Goal: Book appointment/travel/reservation

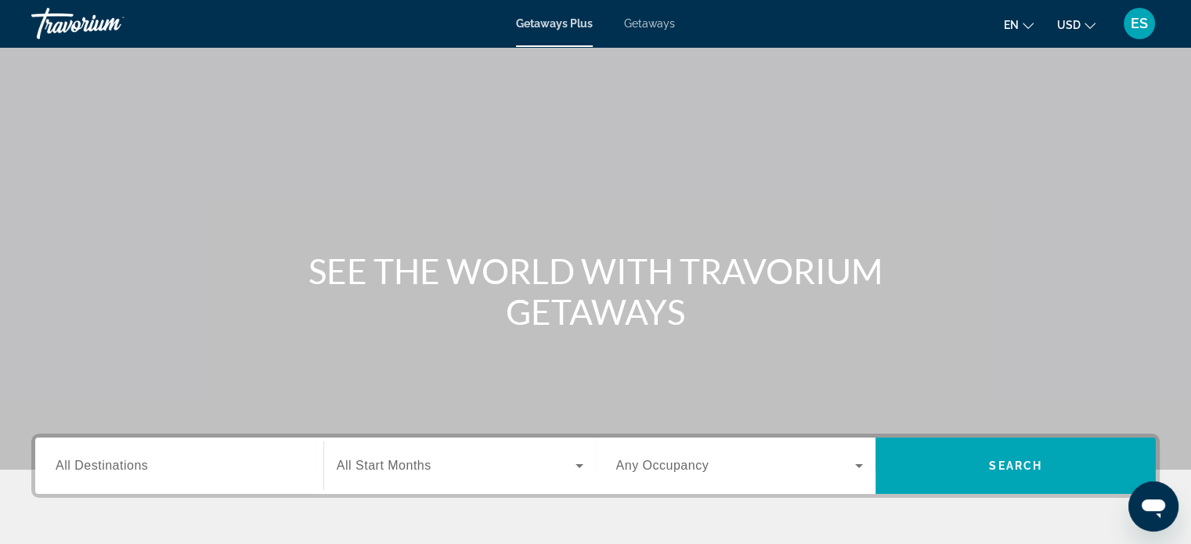
scroll to position [116, 0]
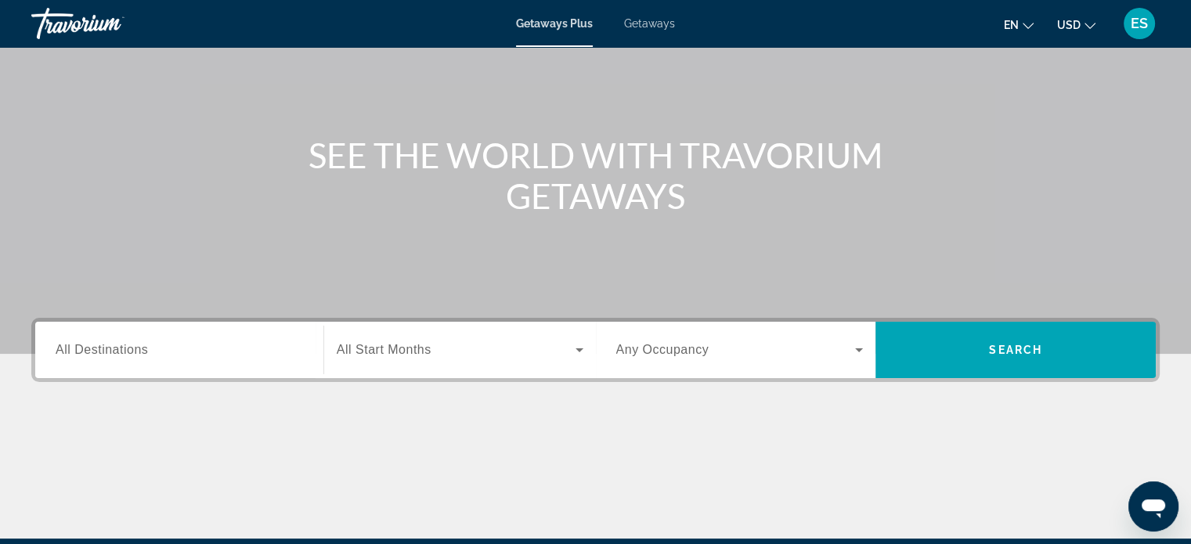
click at [204, 367] on div "Search widget" at bounding box center [180, 350] width 248 height 45
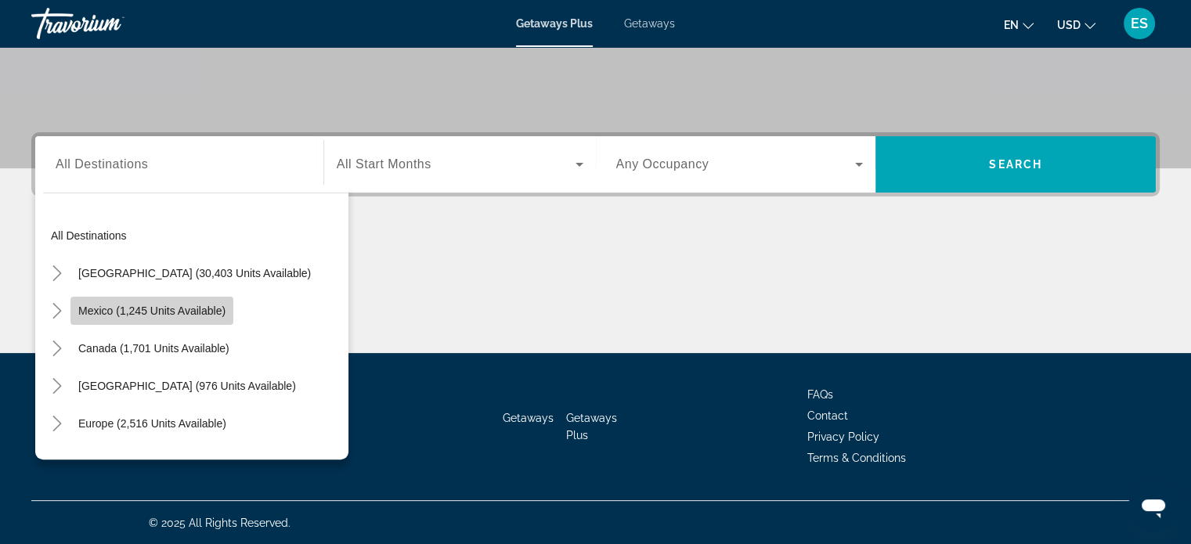
click at [193, 311] on span "Mexico (1,245 units available)" at bounding box center [151, 311] width 147 height 13
type input "**********"
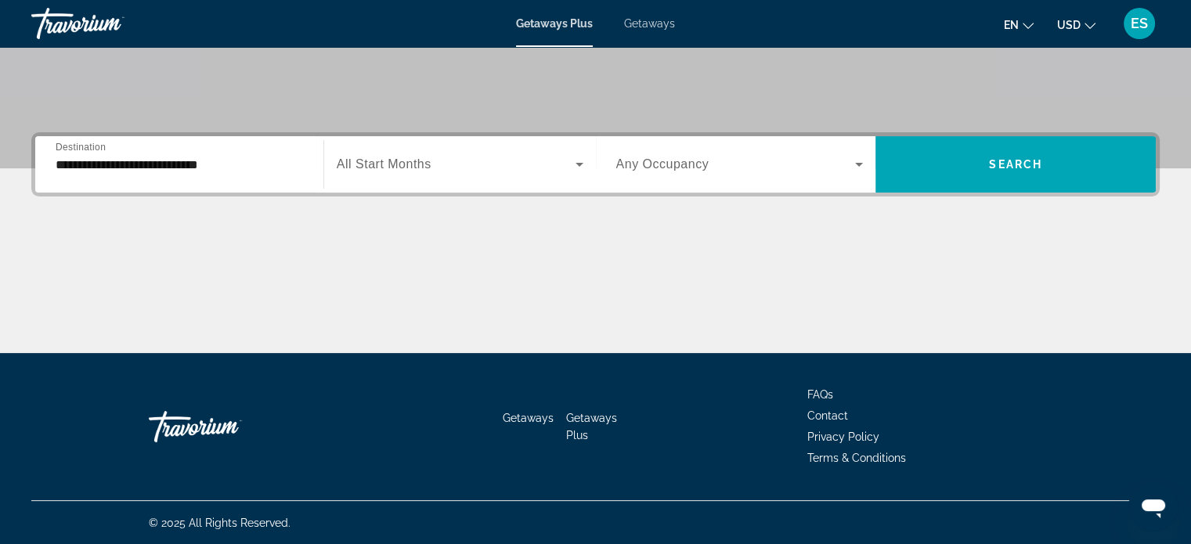
click at [425, 165] on span "All Start Months" at bounding box center [384, 163] width 95 height 13
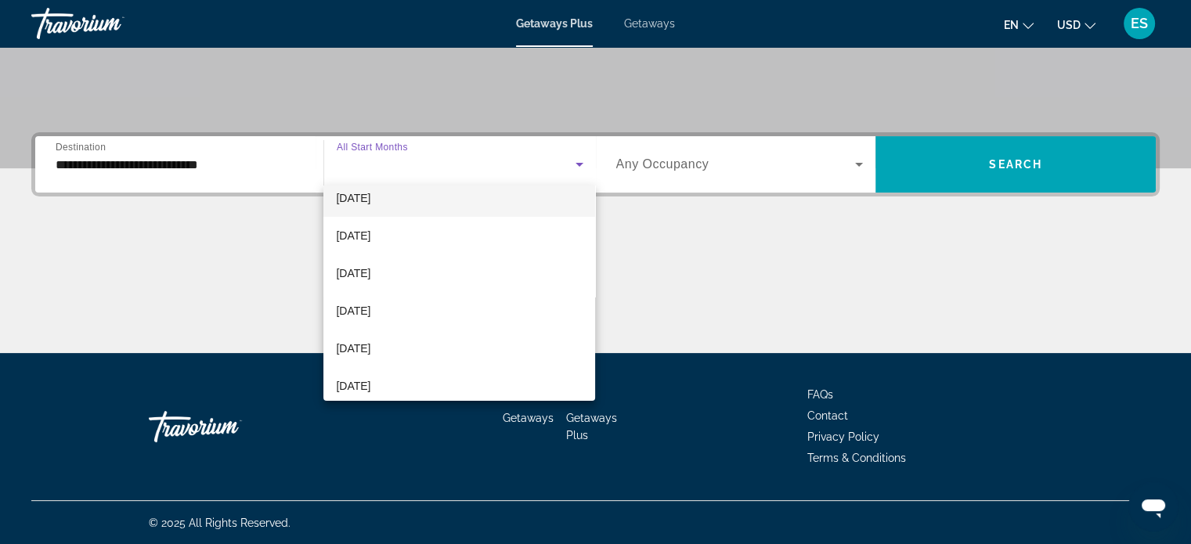
scroll to position [88, 0]
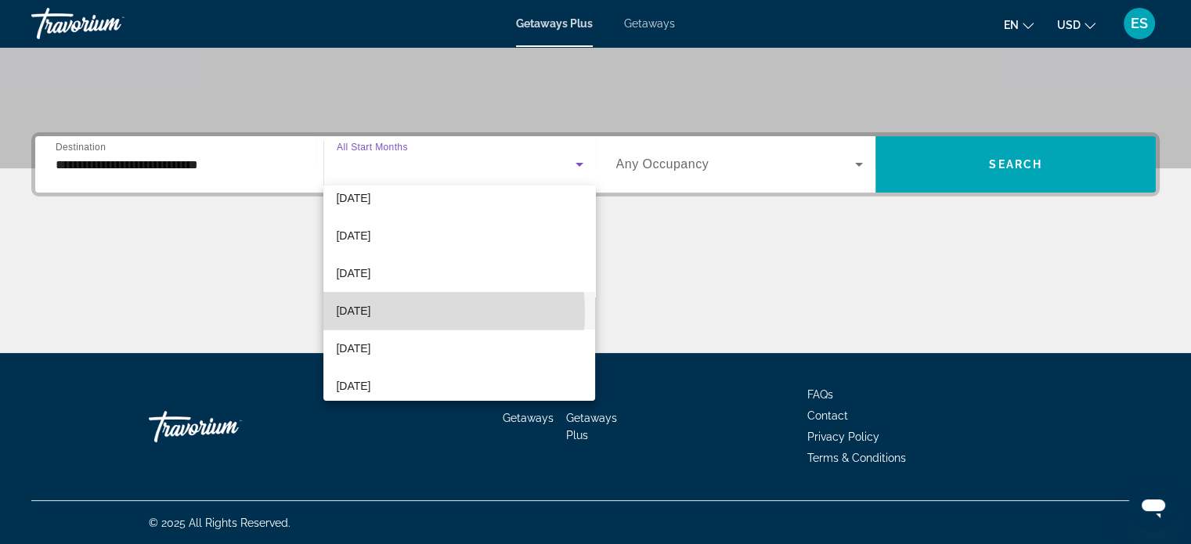
click at [404, 313] on mat-option "[DATE]" at bounding box center [459, 311] width 272 height 38
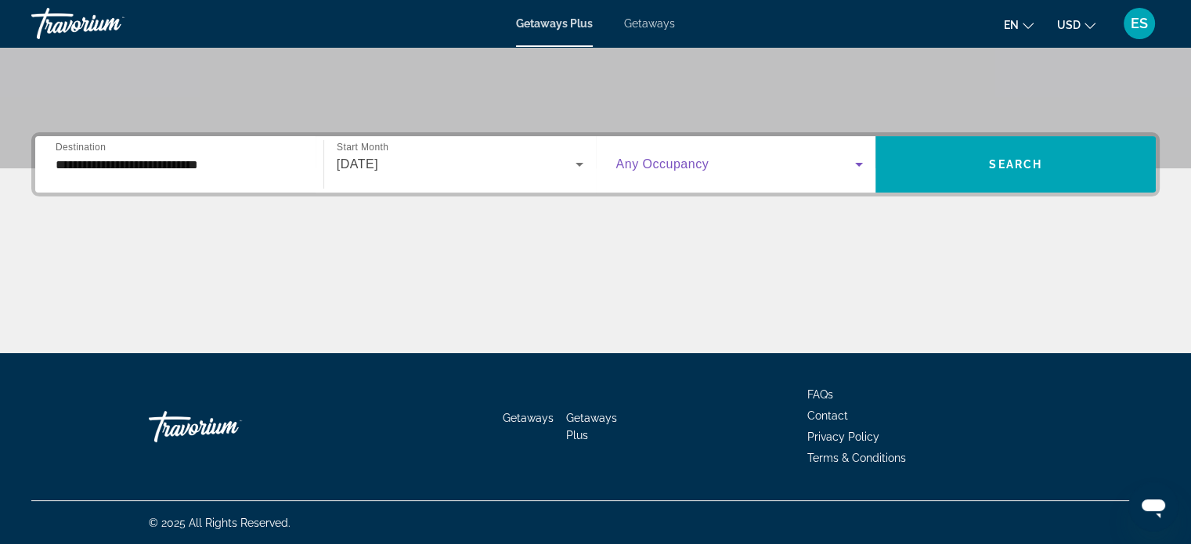
click at [847, 164] on span "Search widget" at bounding box center [736, 164] width 240 height 19
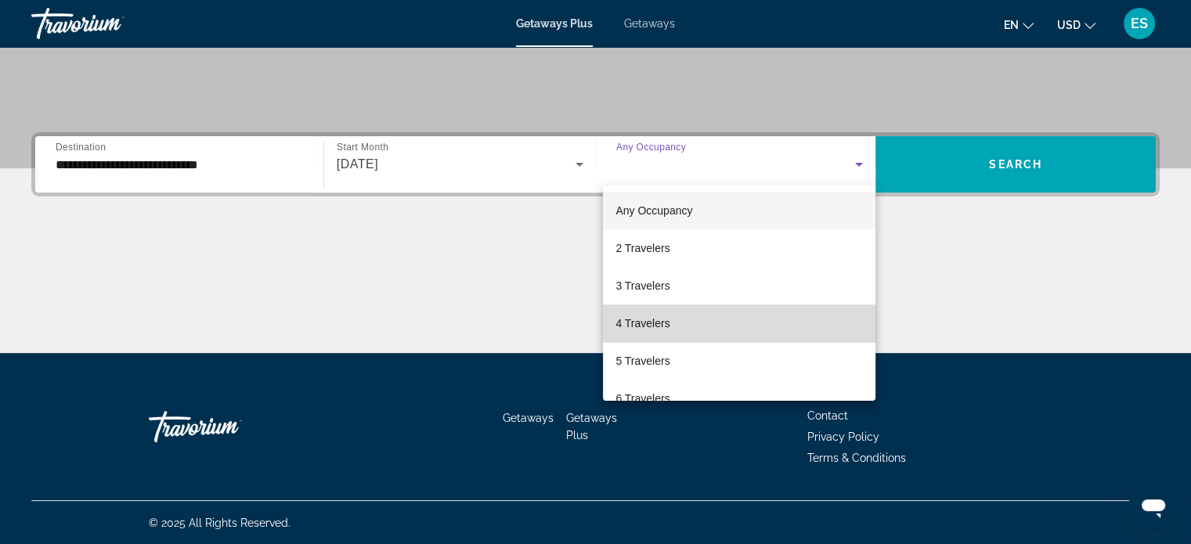
click at [768, 313] on mat-option "4 Travelers" at bounding box center [739, 324] width 273 height 38
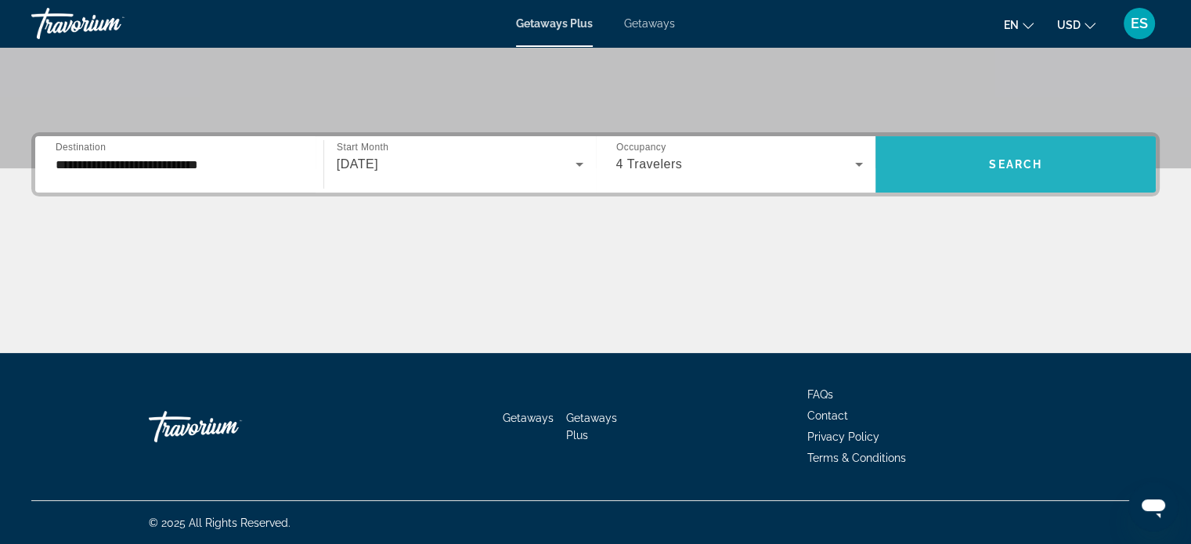
click at [1023, 165] on span "Search" at bounding box center [1015, 164] width 53 height 13
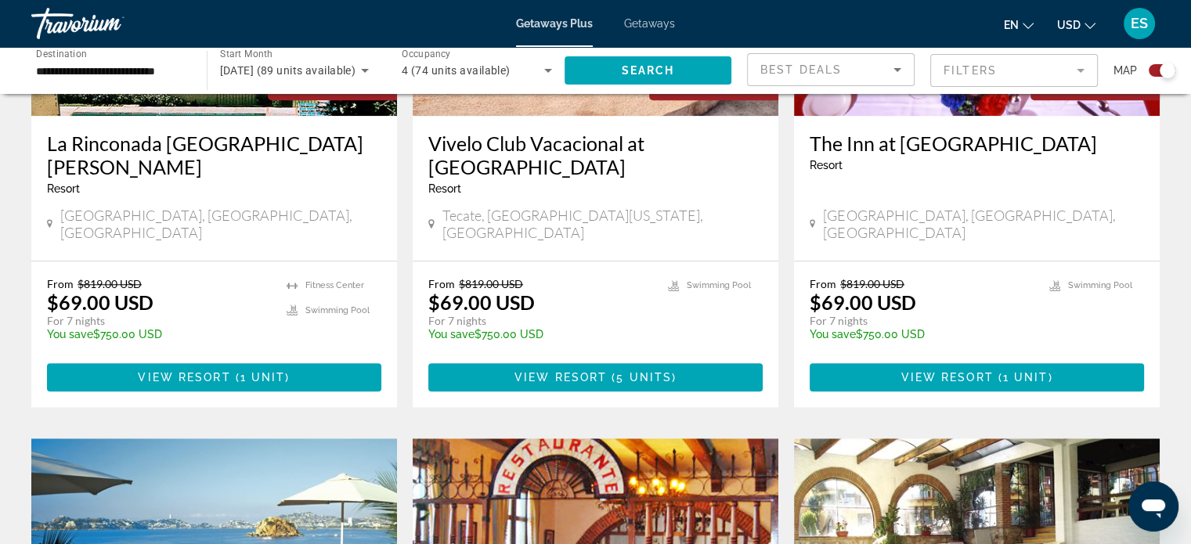
scroll to position [1362, 0]
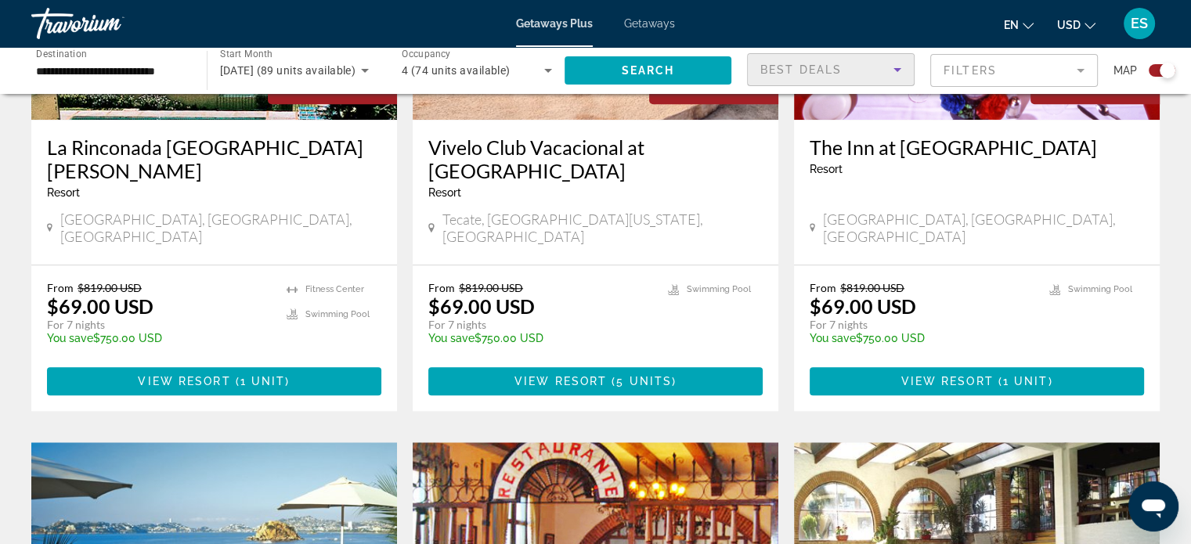
click at [818, 73] on span "Best Deals" at bounding box center [801, 69] width 81 height 13
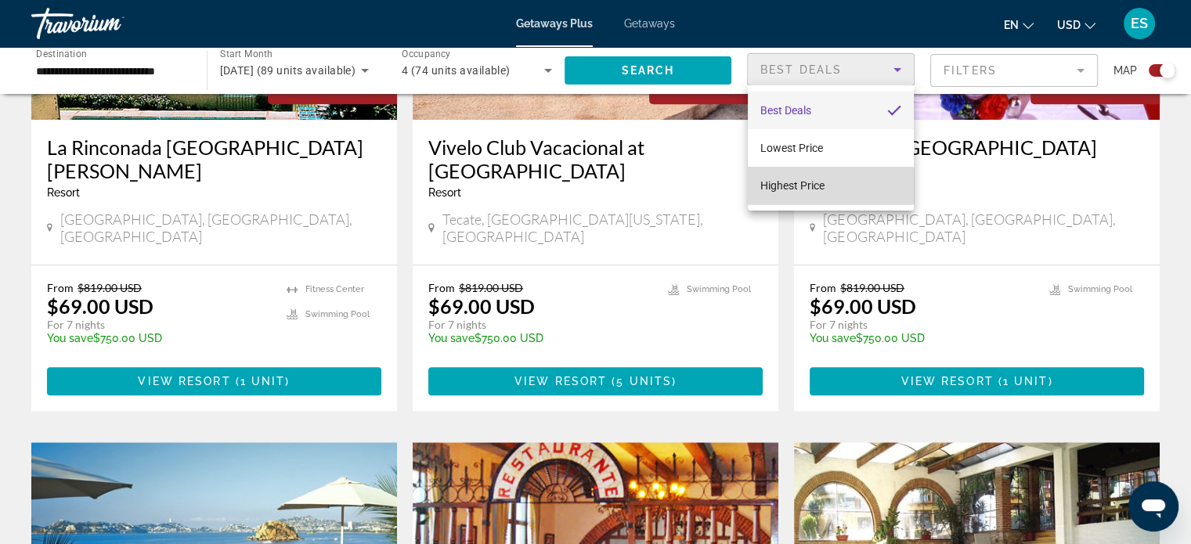
click at [818, 187] on span "Highest Price" at bounding box center [793, 185] width 64 height 13
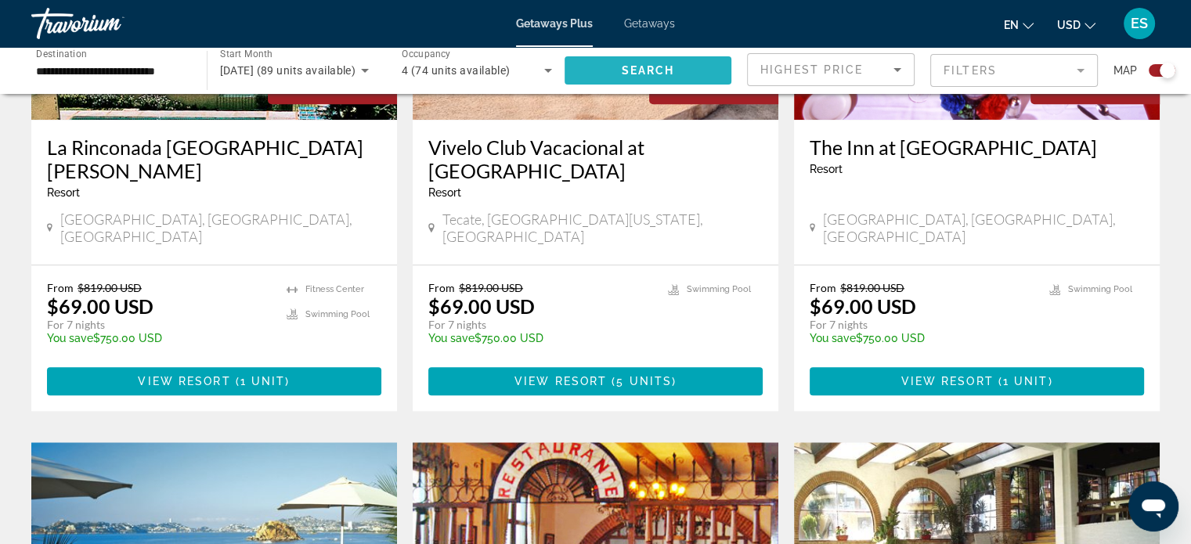
click at [667, 78] on span "Search widget" at bounding box center [649, 71] width 168 height 38
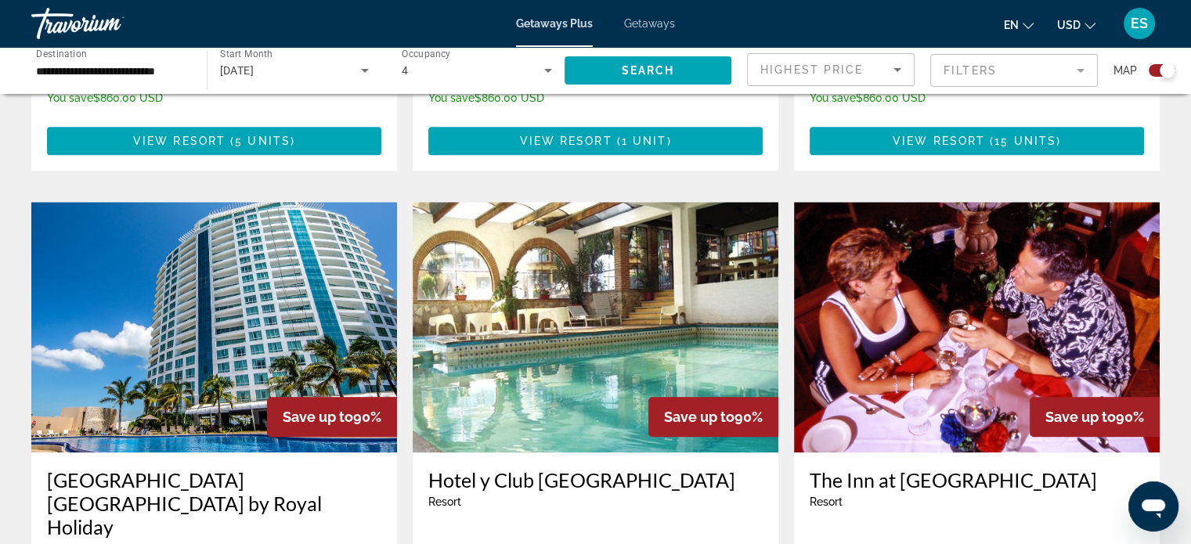
scroll to position [1540, 0]
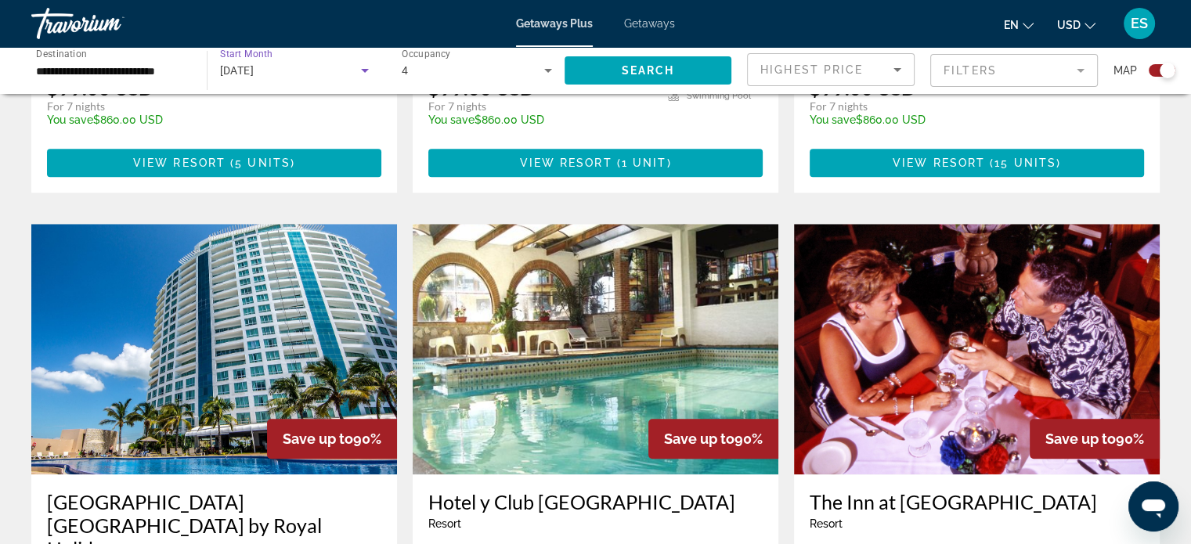
click at [353, 64] on div "[DATE]" at bounding box center [291, 70] width 142 height 19
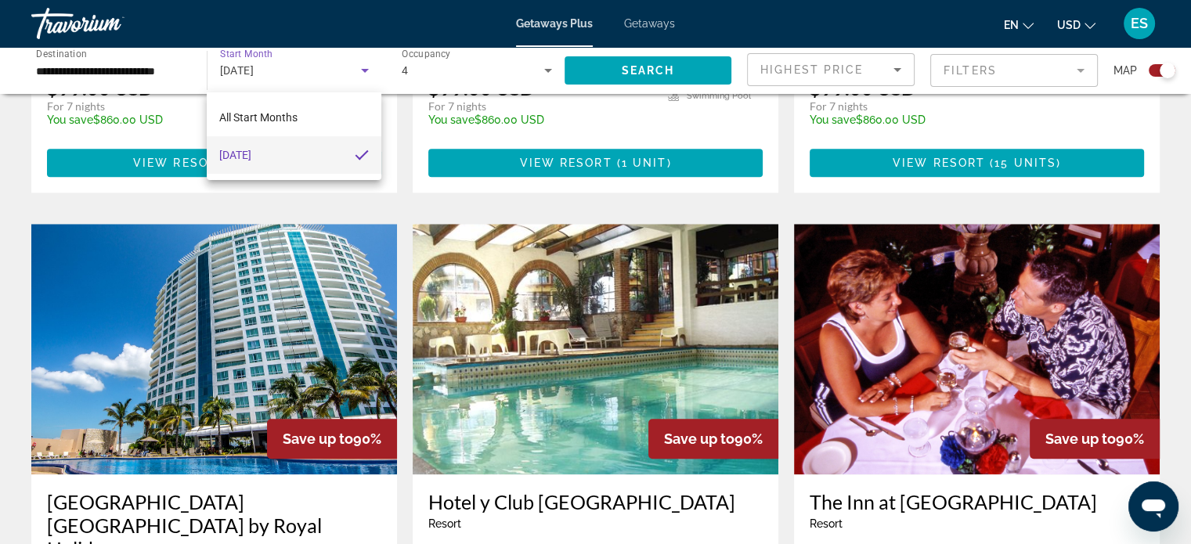
click at [363, 75] on div at bounding box center [595, 272] width 1191 height 544
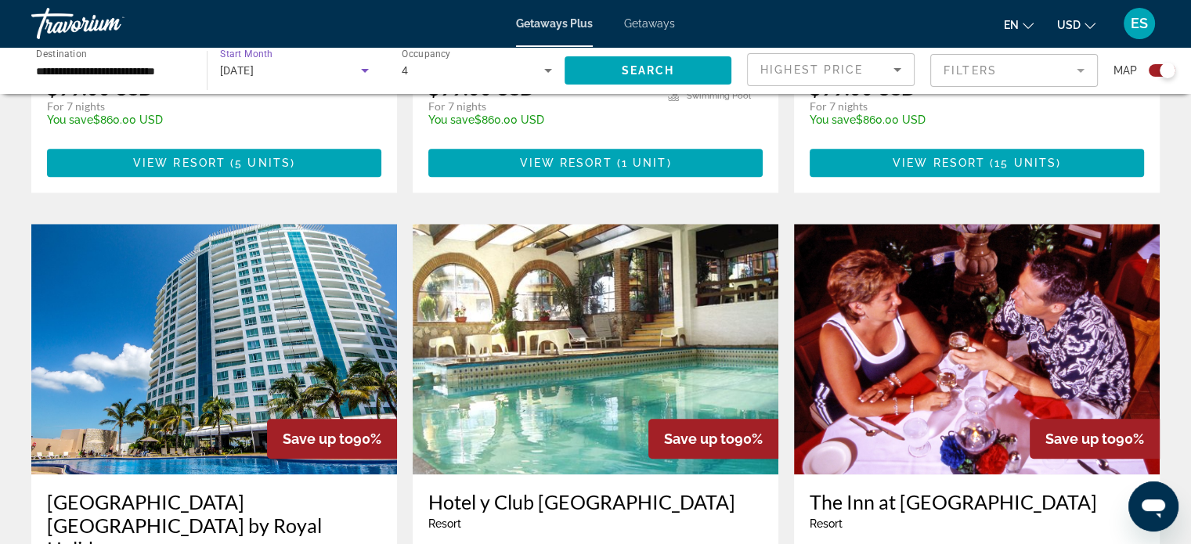
click at [331, 78] on div "[DATE]" at bounding box center [291, 70] width 142 height 19
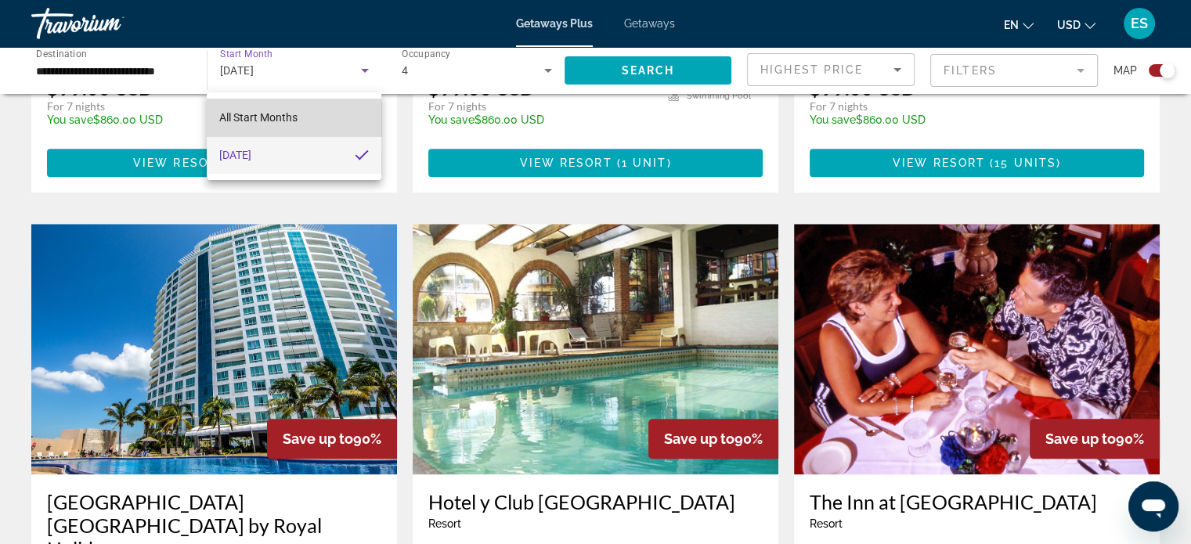
click at [238, 125] on span "All Start Months" at bounding box center [258, 117] width 78 height 19
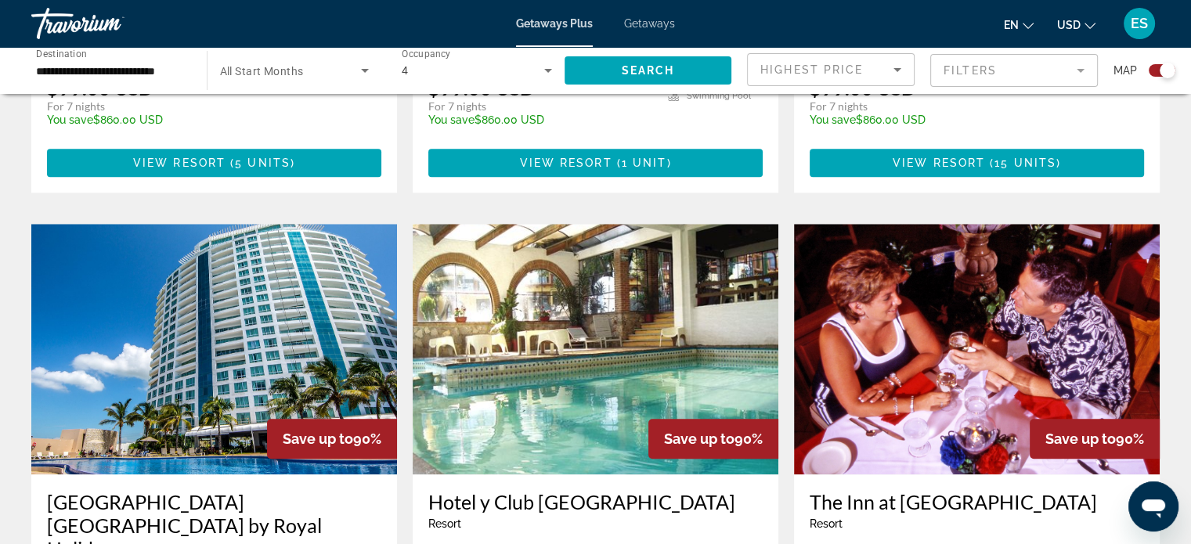
click at [276, 71] on span "All Start Months" at bounding box center [262, 71] width 84 height 13
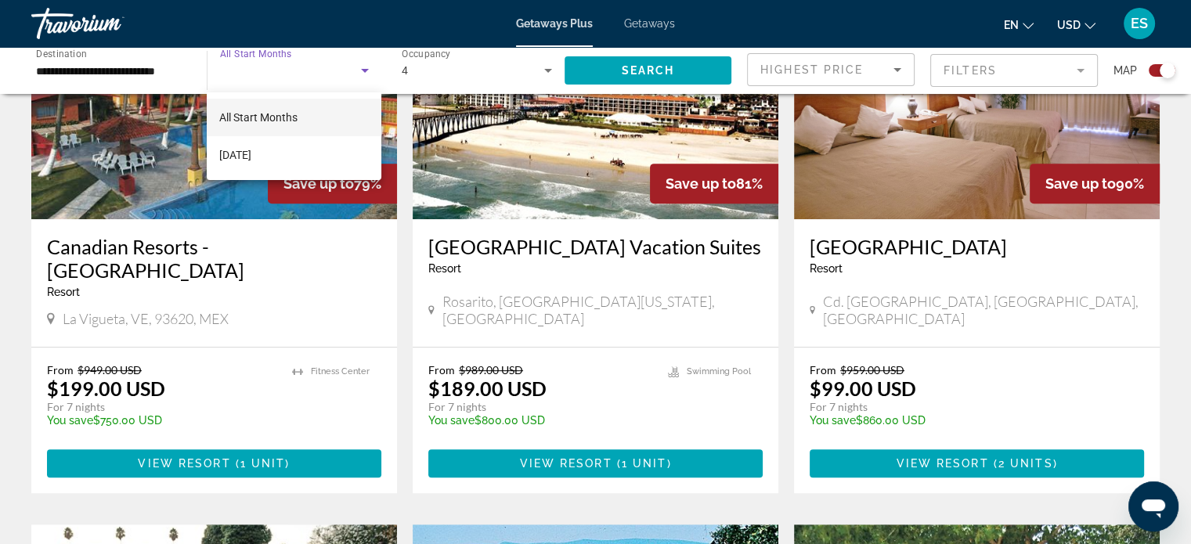
scroll to position [644, 0]
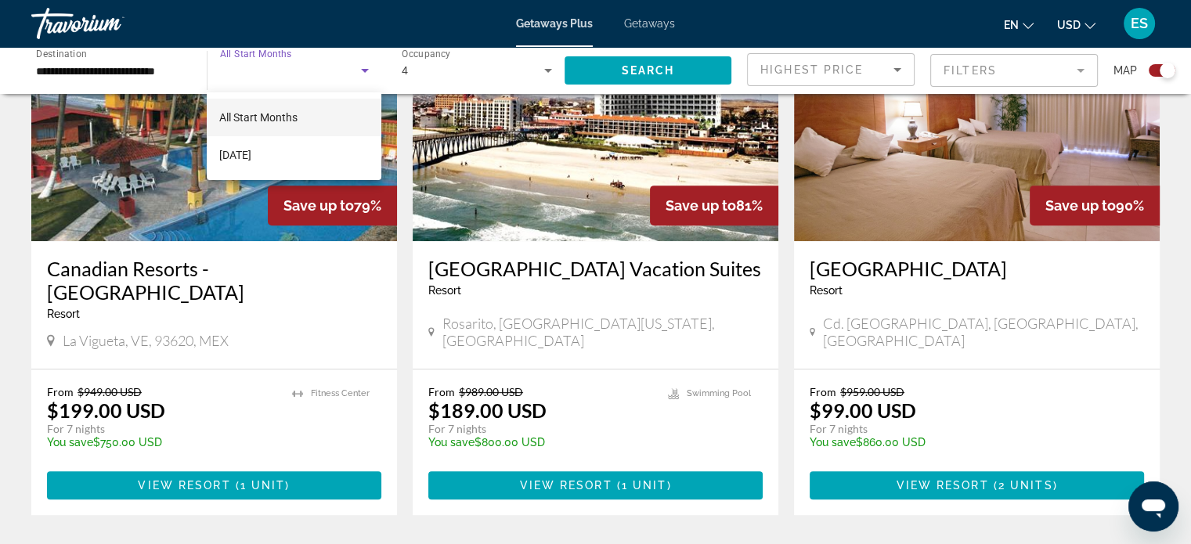
click at [451, 75] on div at bounding box center [595, 272] width 1191 height 544
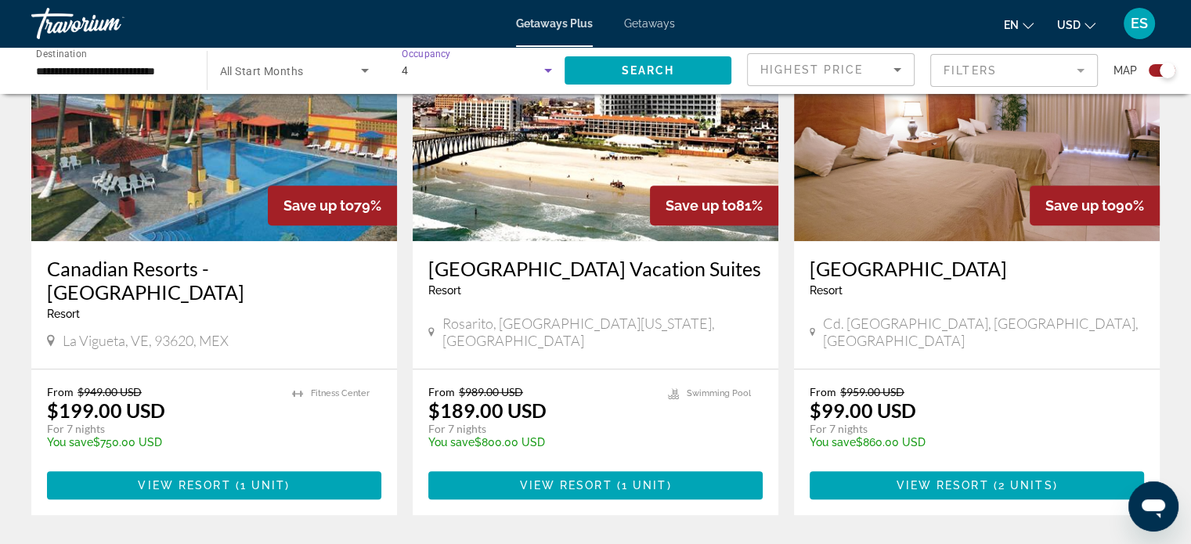
click at [452, 75] on div "4" at bounding box center [473, 70] width 143 height 19
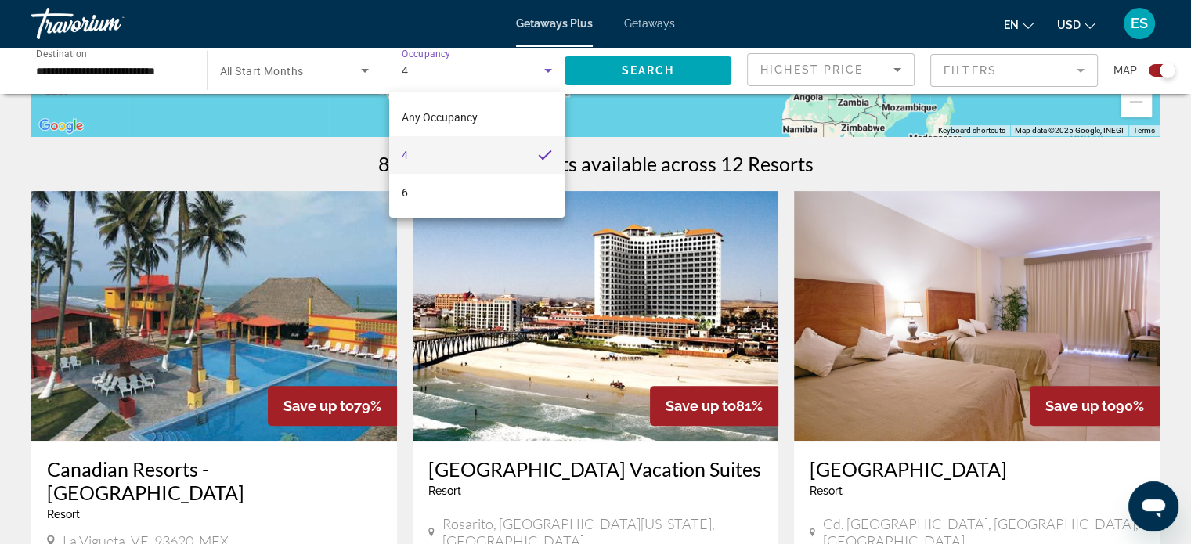
scroll to position [442, 0]
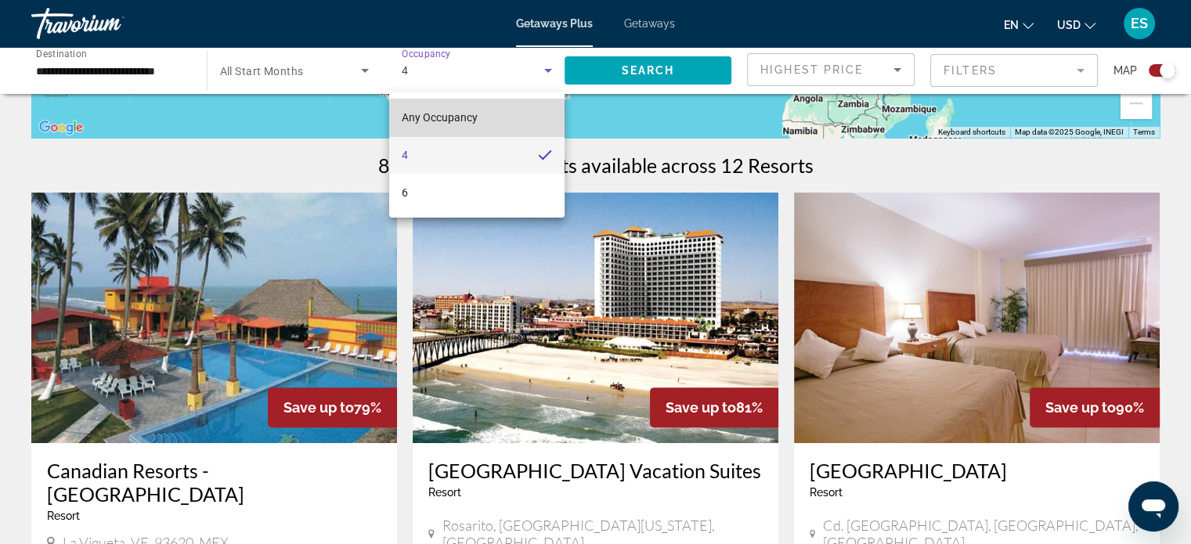
click at [446, 118] on span "Any Occupancy" at bounding box center [440, 117] width 76 height 13
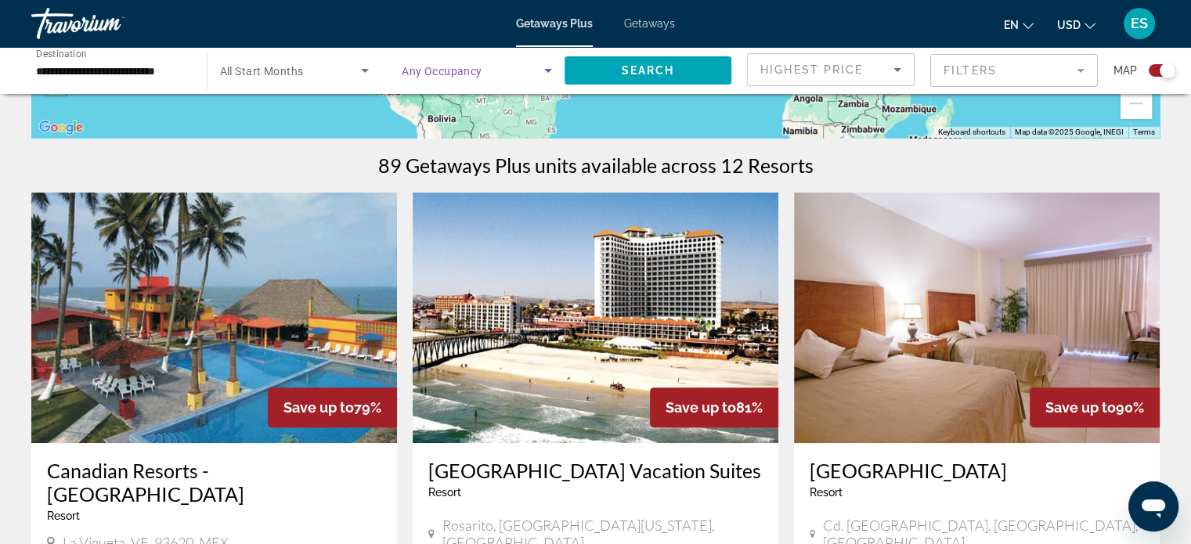
scroll to position [0, 0]
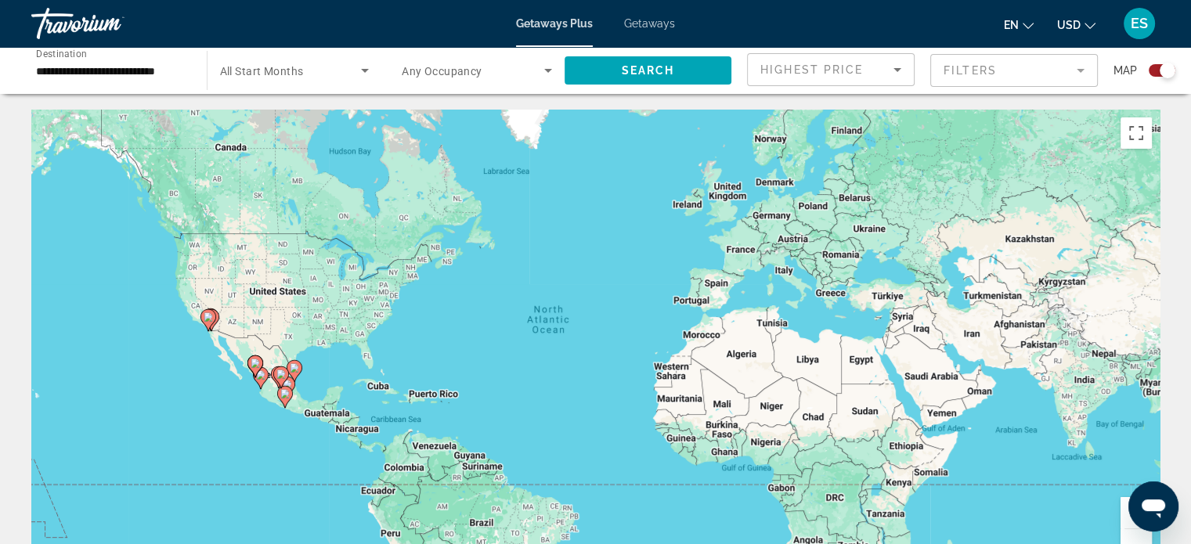
drag, startPoint x: 636, startPoint y: 35, endPoint x: 638, endPoint y: 26, distance: 9.7
click at [638, 26] on div "Getaways Plus Getaways en English Español Français Italiano Português русский U…" at bounding box center [595, 23] width 1191 height 41
click at [638, 26] on span "Getaways" at bounding box center [649, 23] width 51 height 13
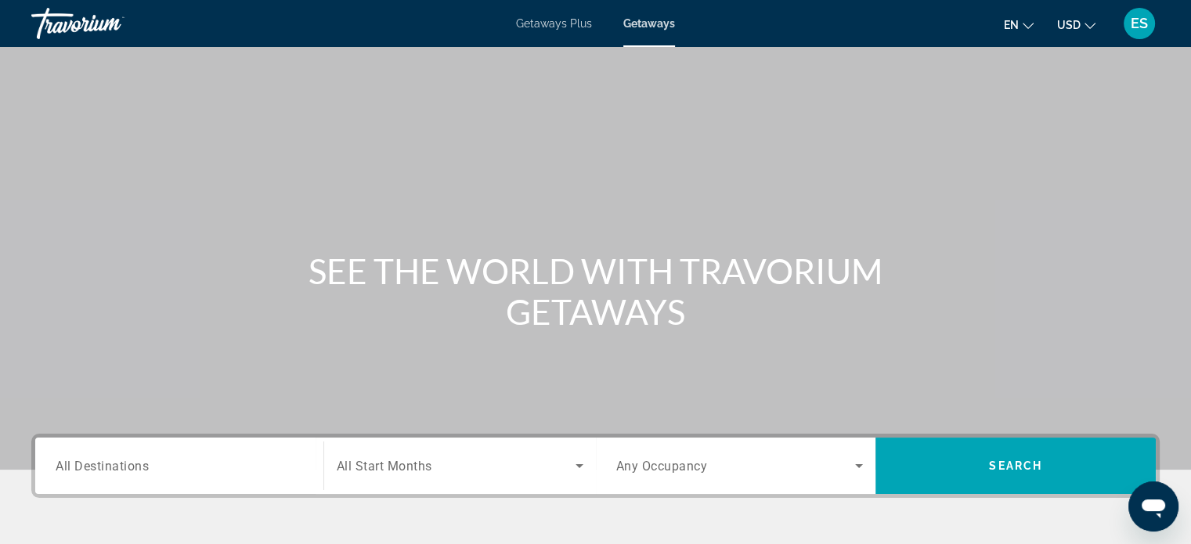
click at [110, 463] on span "All Destinations" at bounding box center [102, 465] width 93 height 15
click at [110, 463] on input "Destination All Destinations" at bounding box center [180, 466] width 248 height 19
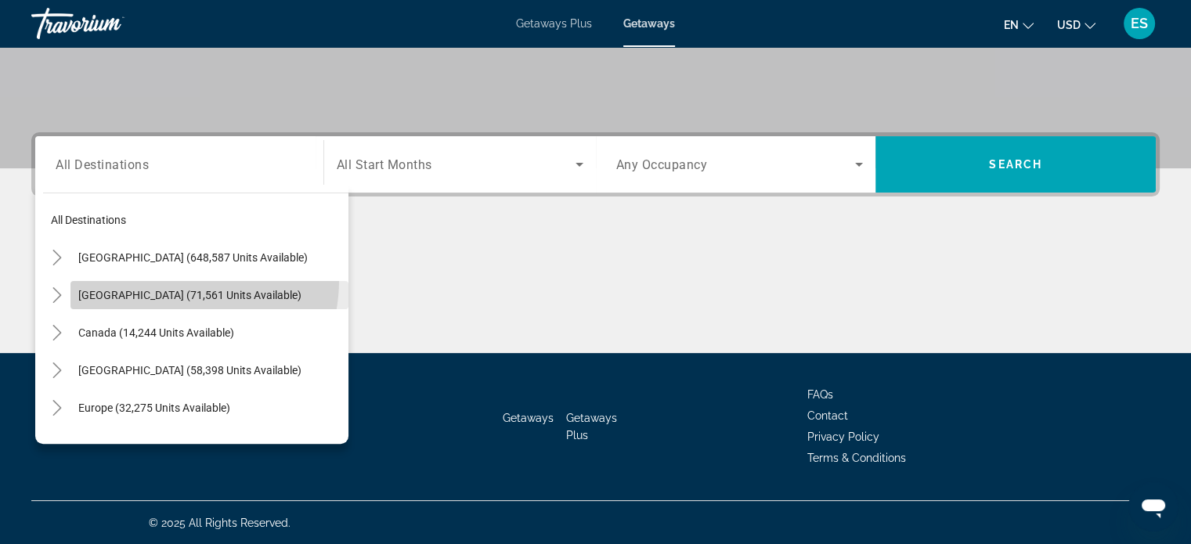
click at [162, 279] on span "Search widget" at bounding box center [209, 295] width 278 height 38
type input "**********"
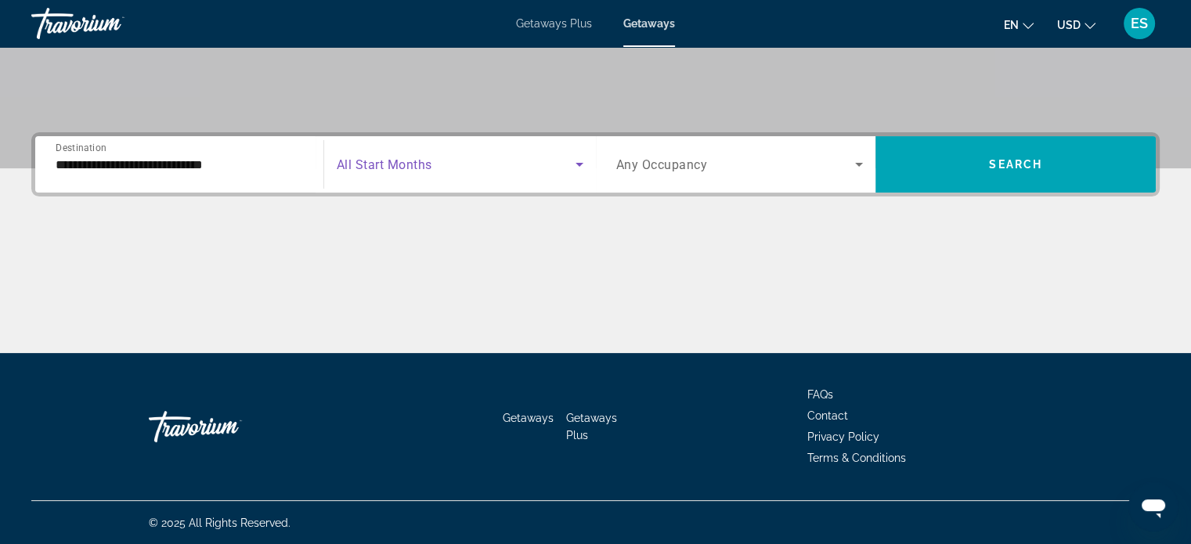
click at [439, 170] on span "Search widget" at bounding box center [456, 164] width 239 height 19
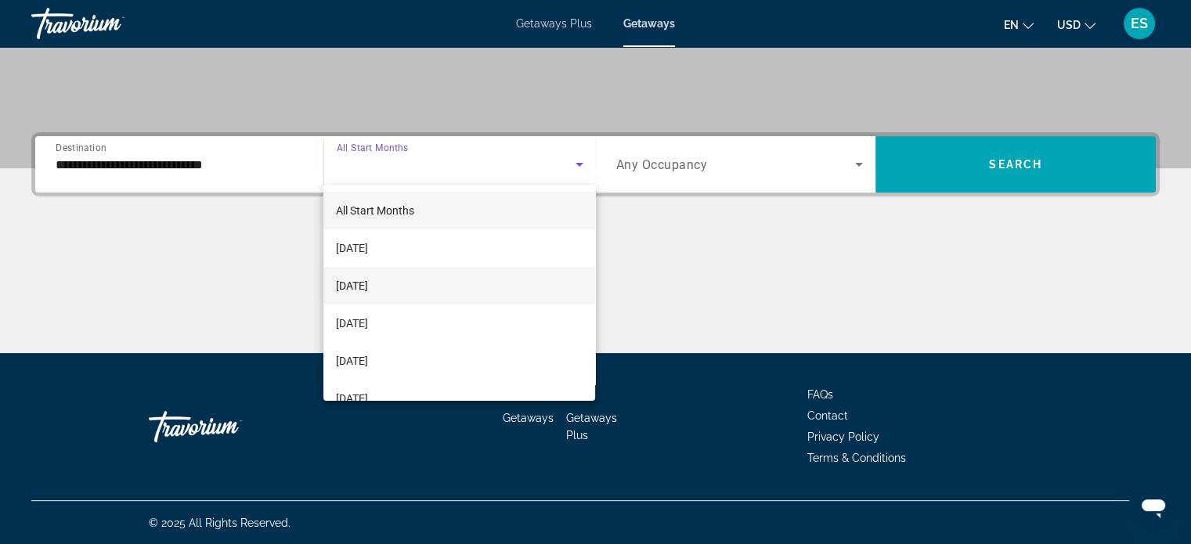
scroll to position [64, 0]
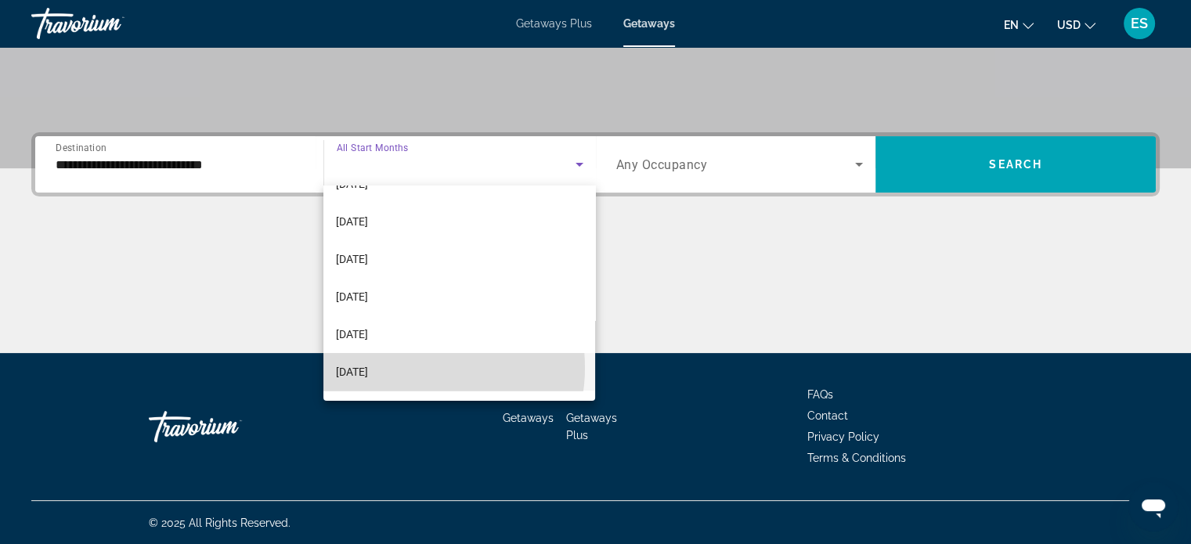
click at [414, 367] on mat-option "[DATE]" at bounding box center [459, 372] width 272 height 38
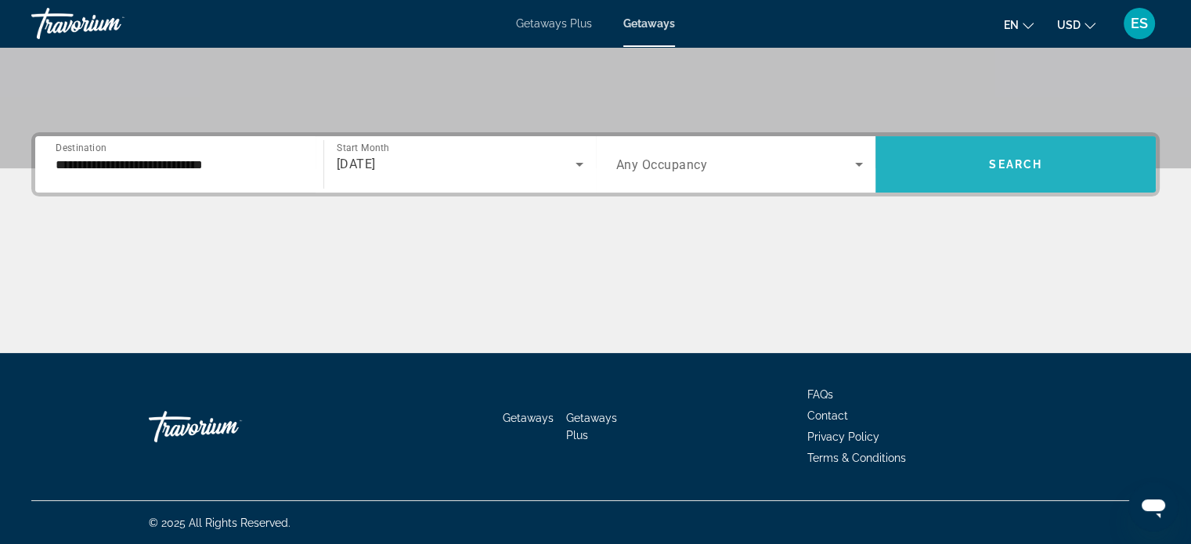
click at [975, 146] on span "Search widget" at bounding box center [1016, 165] width 280 height 38
